Goal: Obtain resource: Download file/media

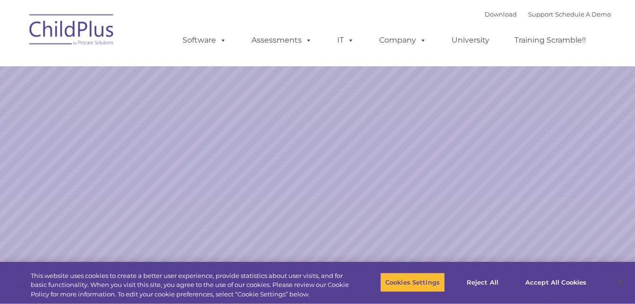
select select "MEDIUM"
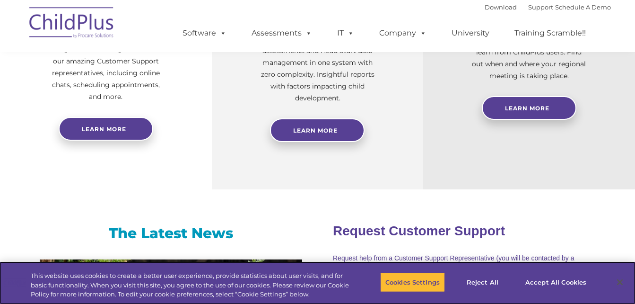
scroll to position [504, 0]
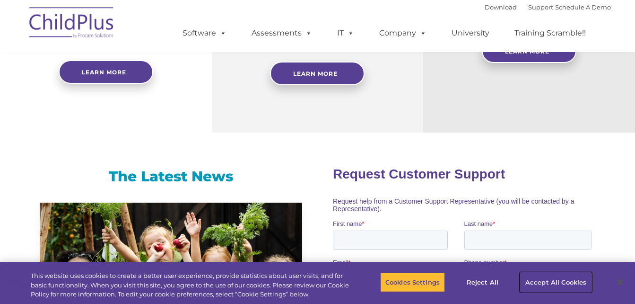
click at [566, 280] on button "Accept All Cookies" at bounding box center [555, 282] width 71 height 20
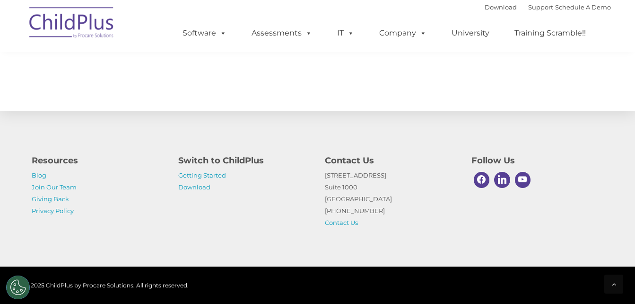
scroll to position [1101, 0]
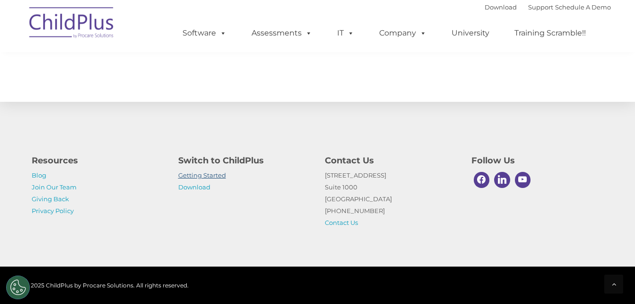
click at [215, 174] on link "Getting Started" at bounding box center [202, 175] width 48 height 8
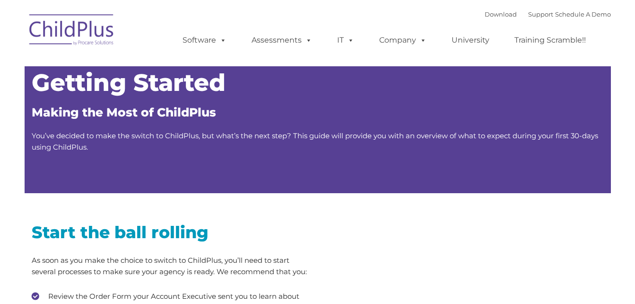
type input ""
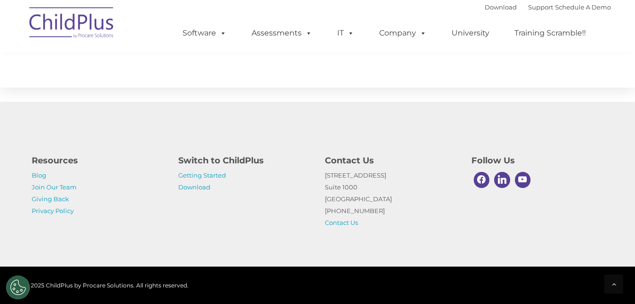
scroll to position [1534, 0]
click at [199, 187] on link "Download" at bounding box center [194, 187] width 32 height 8
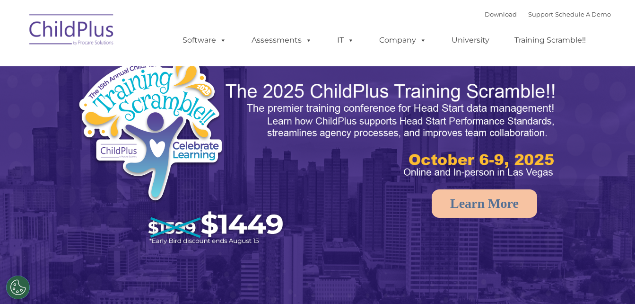
select select "MEDIUM"
